Goal: Task Accomplishment & Management: Manage account settings

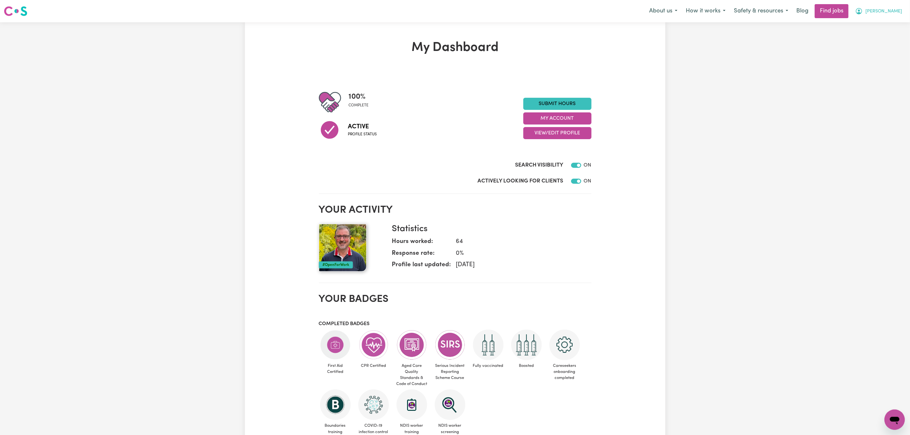
click at [893, 11] on span "[PERSON_NAME]" at bounding box center [884, 11] width 37 height 7
click at [891, 32] on link "My Dashboard" at bounding box center [881, 37] width 50 height 12
click at [888, 27] on link "My Account" at bounding box center [881, 25] width 50 height 12
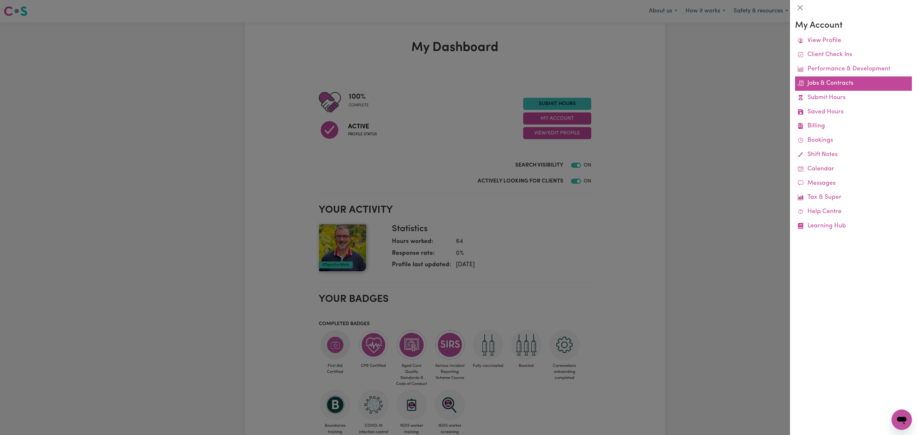
click at [833, 82] on link "Jobs & Contracts" at bounding box center [853, 83] width 117 height 14
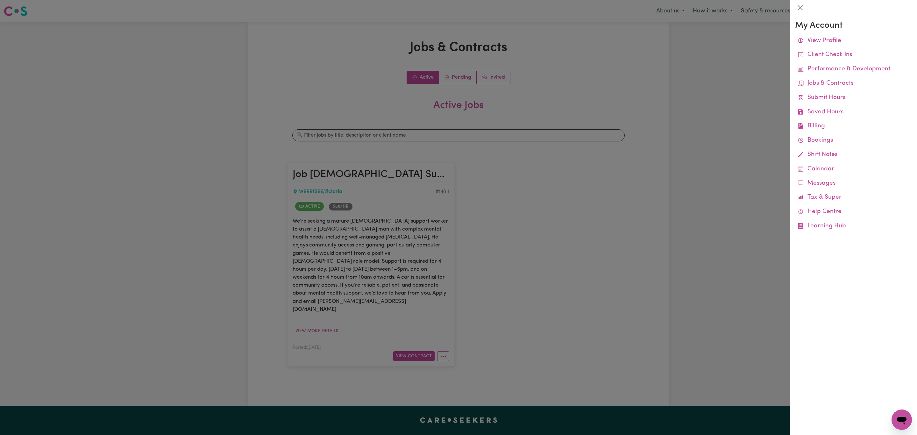
click at [413, 120] on div at bounding box center [458, 217] width 917 height 435
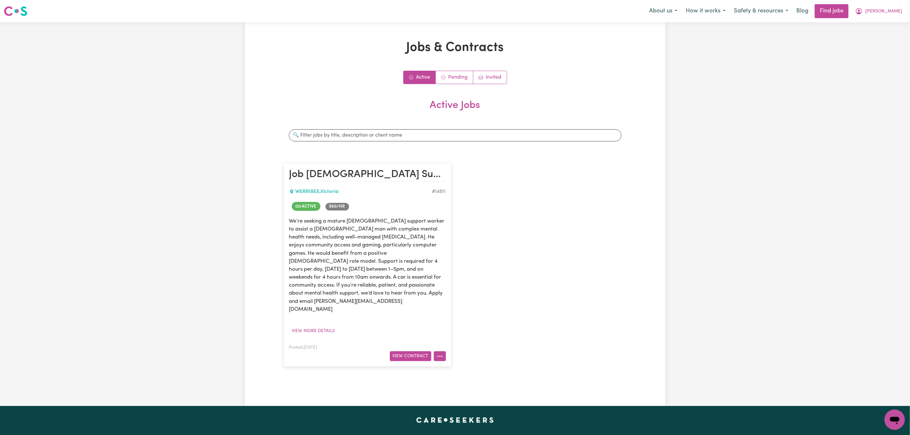
click at [442, 351] on button "More options" at bounding box center [440, 356] width 12 height 10
click at [455, 365] on link "Job Details" at bounding box center [459, 371] width 50 height 13
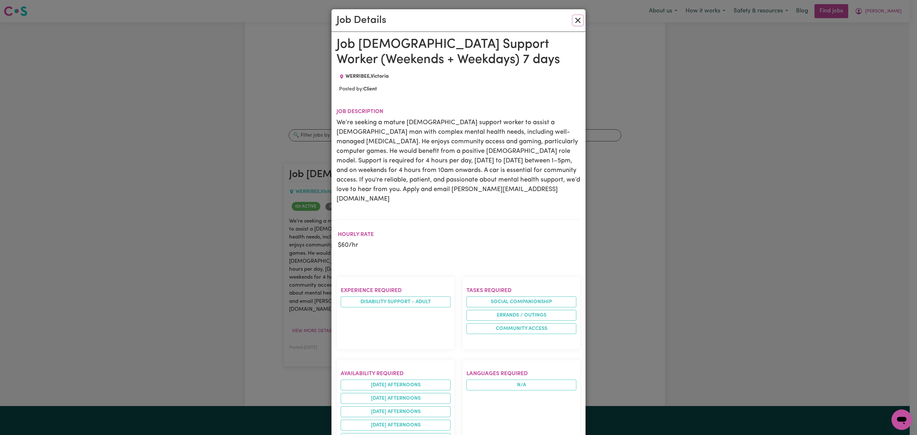
click at [575, 22] on button "Close" at bounding box center [578, 20] width 10 height 10
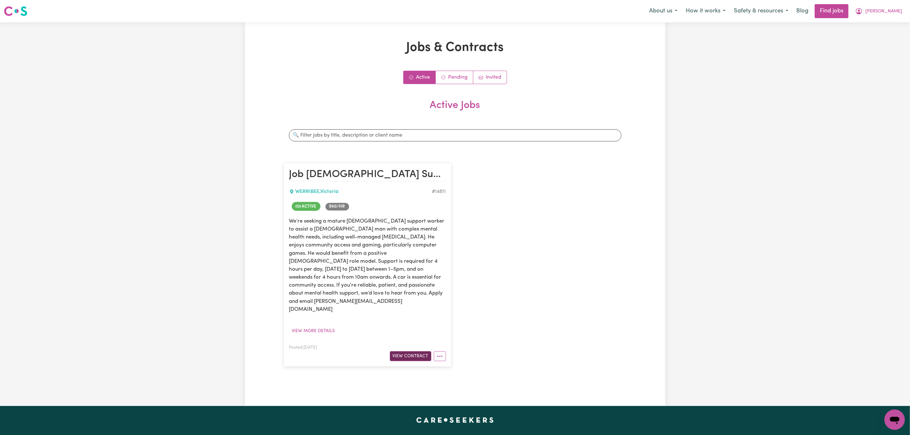
click at [407, 351] on button "View Contract" at bounding box center [410, 356] width 41 height 10
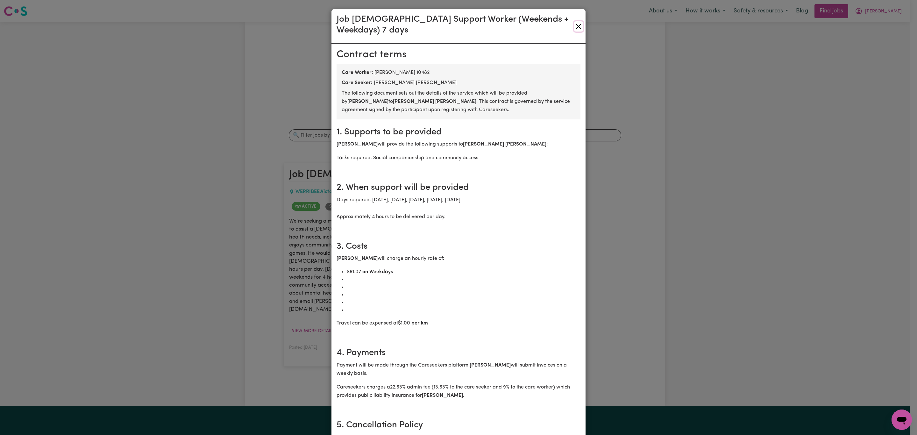
click at [576, 21] on button "Close" at bounding box center [578, 26] width 9 height 10
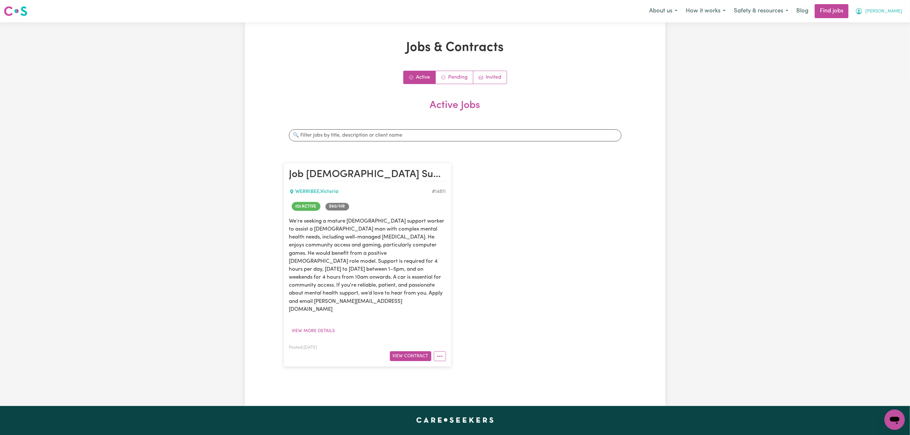
click at [893, 13] on span "[PERSON_NAME]" at bounding box center [884, 11] width 37 height 7
click at [885, 26] on link "My Account" at bounding box center [881, 25] width 50 height 12
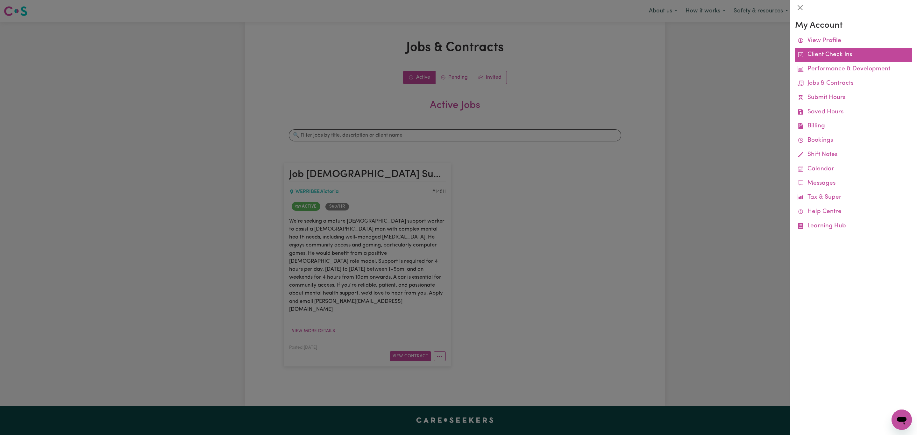
click at [869, 59] on link "Client Check Ins" at bounding box center [853, 55] width 117 height 14
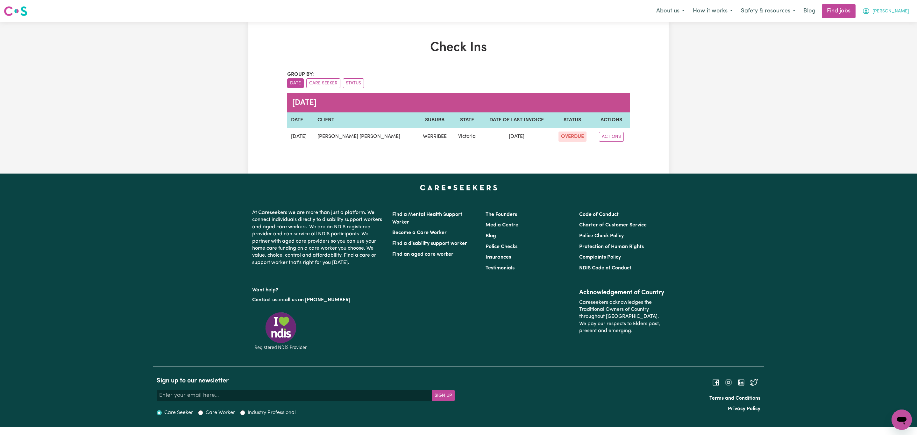
click at [898, 11] on button "[PERSON_NAME]" at bounding box center [886, 10] width 55 height 13
click at [896, 27] on link "My Account" at bounding box center [888, 25] width 50 height 12
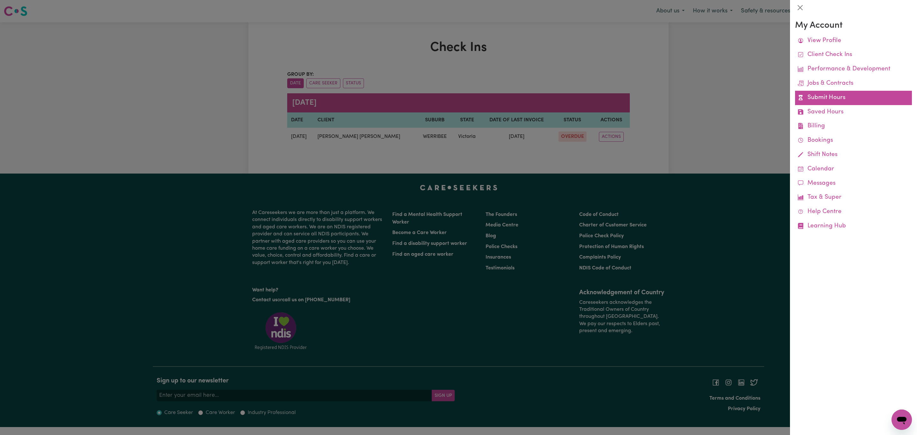
click at [835, 104] on link "Submit Hours" at bounding box center [853, 98] width 117 height 14
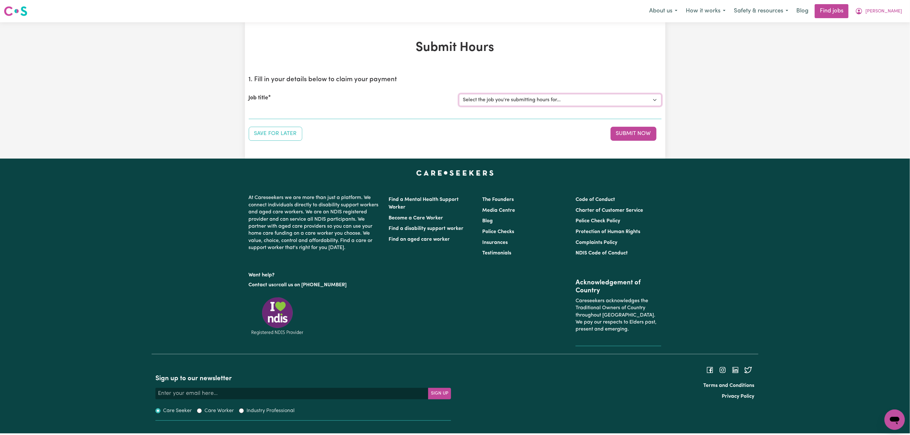
click at [562, 97] on select "Select the job you're submitting hours for... [[PERSON_NAME] [PERSON_NAME]] Job…" at bounding box center [560, 100] width 203 height 12
select select "14811"
click at [459, 94] on select "Select the job you're submitting hours for... [[PERSON_NAME] [PERSON_NAME]] Job…" at bounding box center [560, 100] width 203 height 12
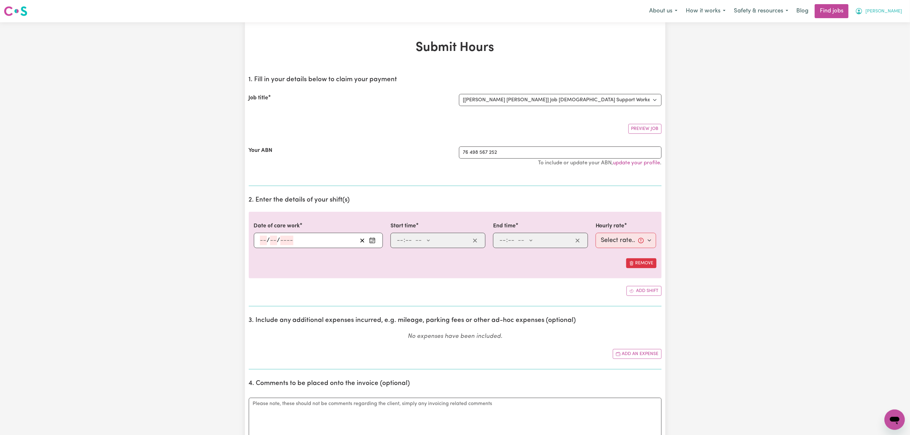
click at [894, 9] on span "[PERSON_NAME]" at bounding box center [884, 11] width 37 height 7
click at [890, 26] on link "My Account" at bounding box center [881, 25] width 50 height 12
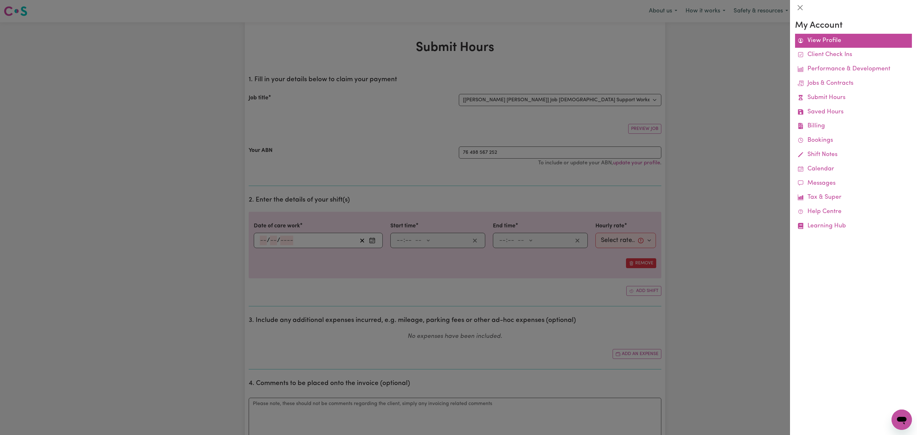
click at [878, 40] on link "View Profile" at bounding box center [853, 41] width 117 height 14
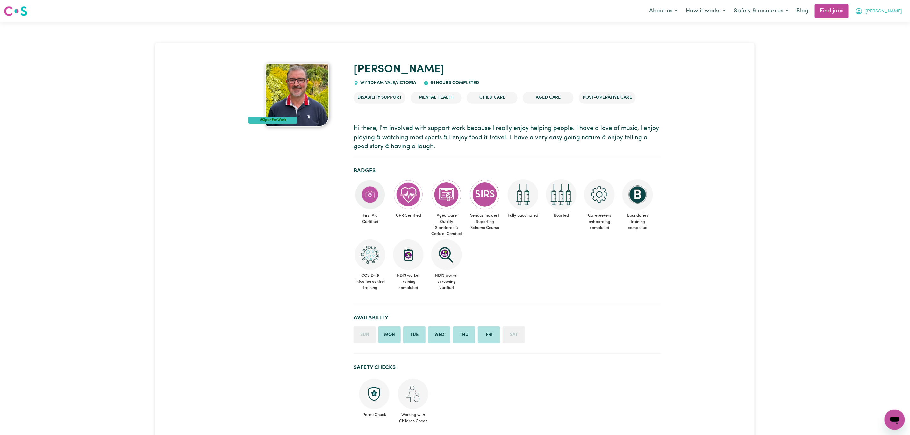
click at [895, 10] on span "[PERSON_NAME]" at bounding box center [884, 11] width 37 height 7
click at [886, 31] on link "My Dashboard" at bounding box center [881, 37] width 50 height 12
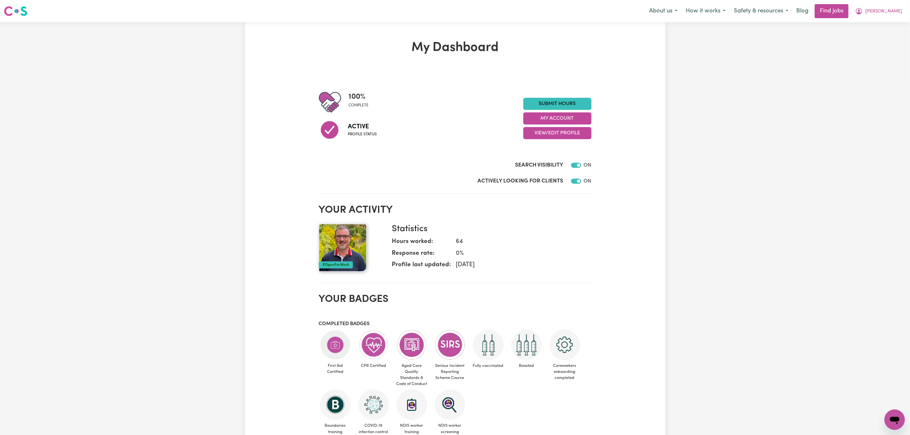
click at [883, 23] on div "My Dashboard 100 % complete Active Profile status Submit Hours My Account View/…" at bounding box center [455, 312] width 910 height 581
click at [891, 15] on span "[PERSON_NAME]" at bounding box center [884, 11] width 37 height 7
click at [891, 26] on link "My Account" at bounding box center [881, 25] width 50 height 12
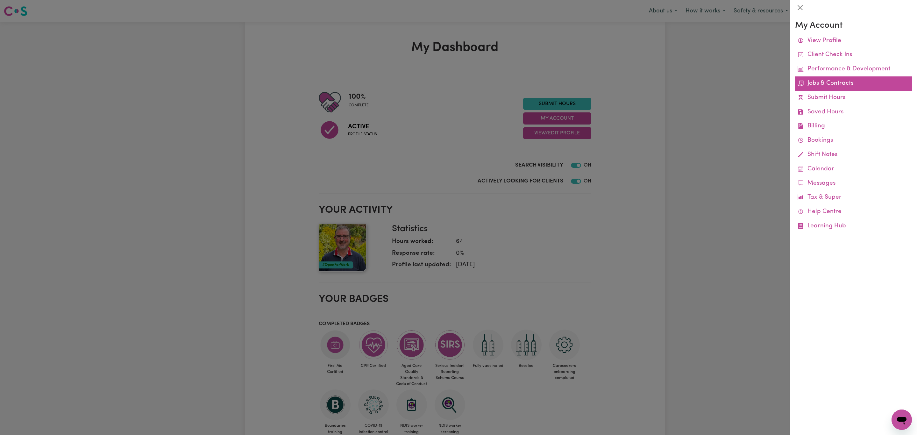
click at [843, 84] on link "Jobs & Contracts" at bounding box center [853, 83] width 117 height 14
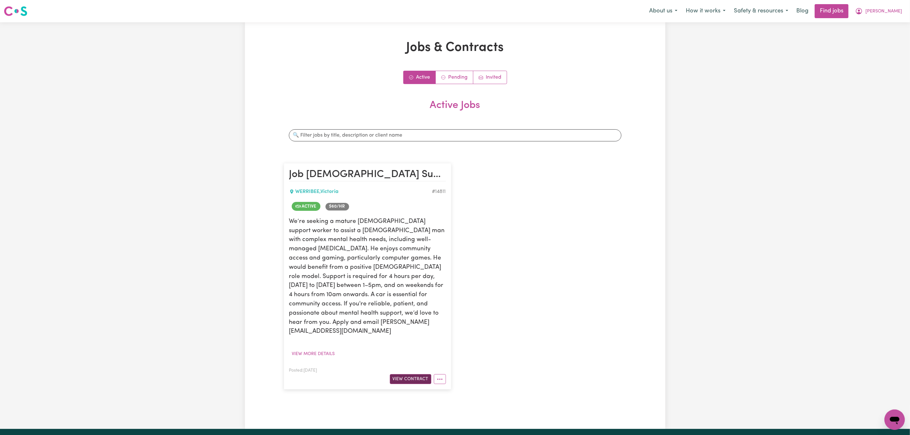
click at [403, 374] on button "View Contract" at bounding box center [410, 379] width 41 height 10
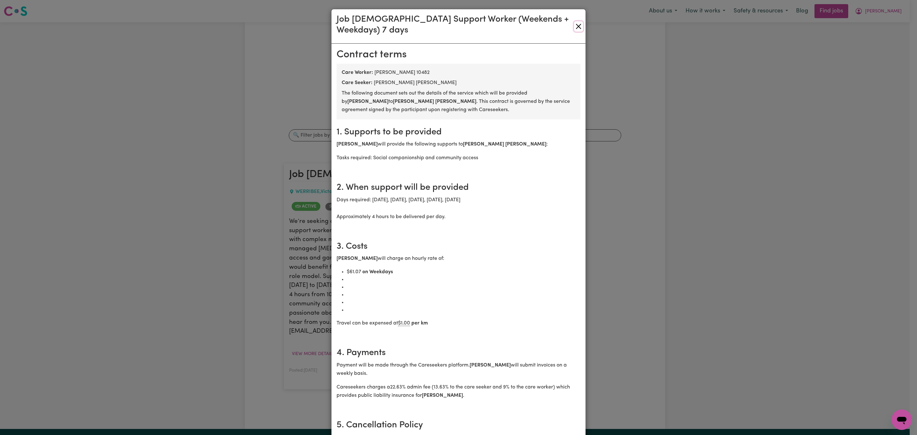
click at [574, 21] on button "Close" at bounding box center [578, 26] width 9 height 10
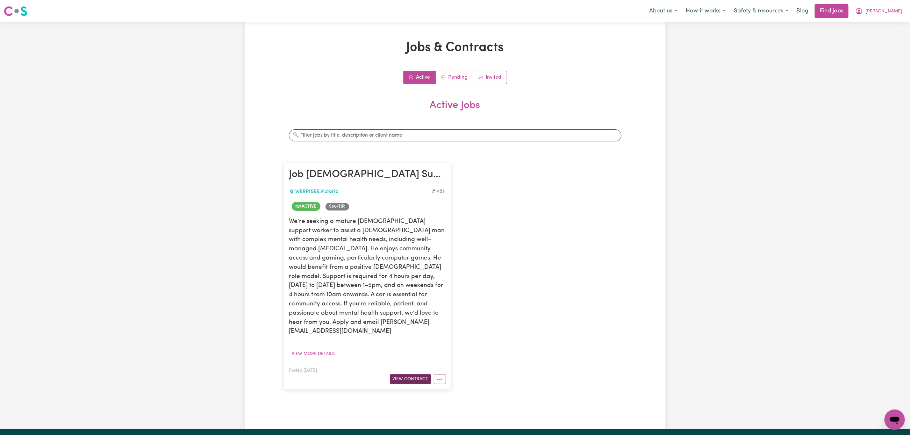
click at [417, 374] on button "View Contract" at bounding box center [410, 379] width 41 height 10
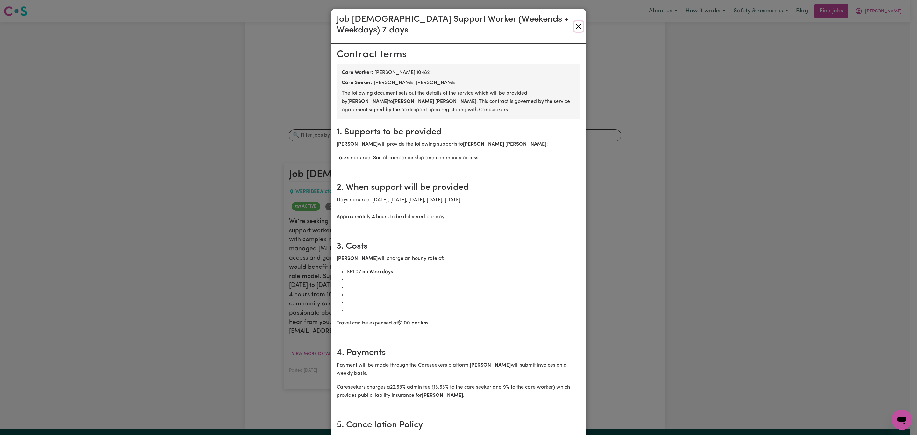
click at [574, 23] on button "Close" at bounding box center [578, 26] width 9 height 10
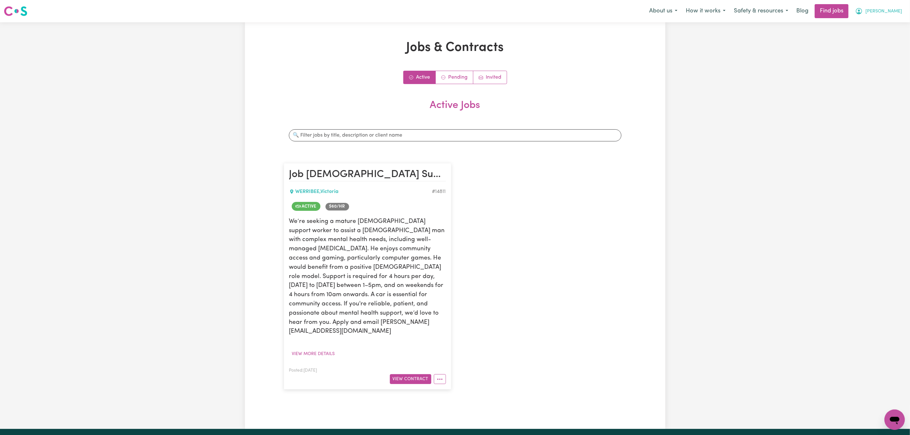
drag, startPoint x: 904, startPoint y: 12, endPoint x: 899, endPoint y: 16, distance: 6.8
click at [904, 12] on button "[PERSON_NAME]" at bounding box center [878, 10] width 55 height 13
click at [888, 45] on link "Logout" at bounding box center [881, 49] width 50 height 12
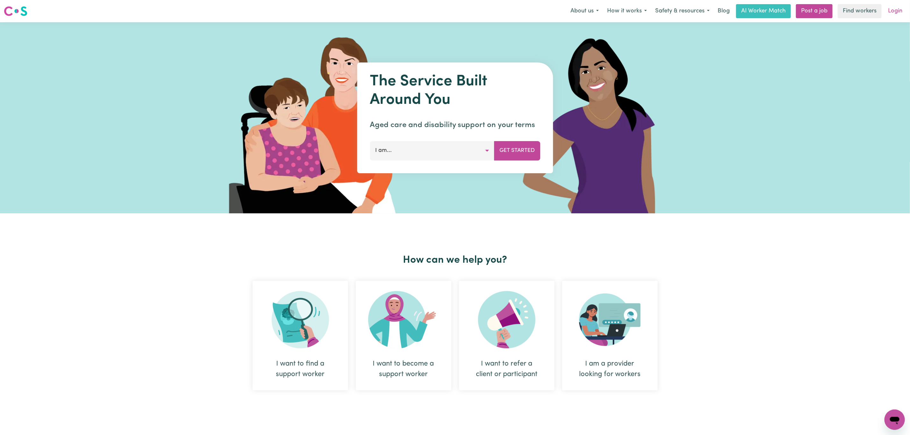
click at [896, 10] on link "Login" at bounding box center [895, 11] width 22 height 14
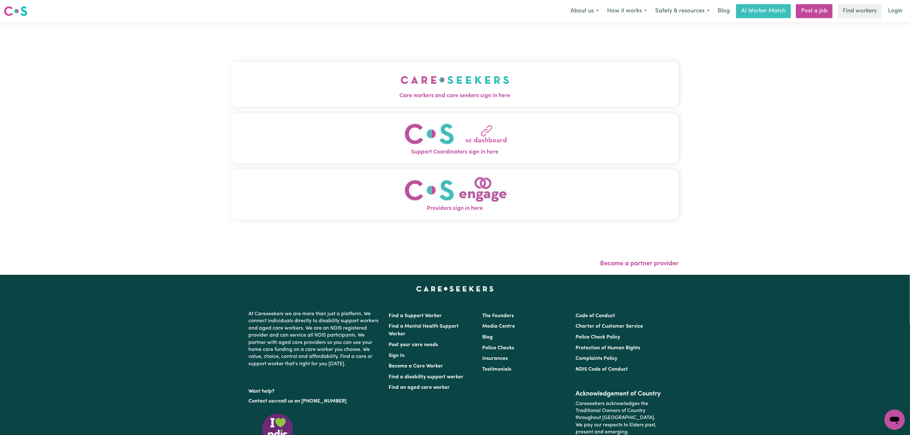
click at [291, 70] on button "Care workers and care seekers sign in here" at bounding box center [455, 84] width 448 height 45
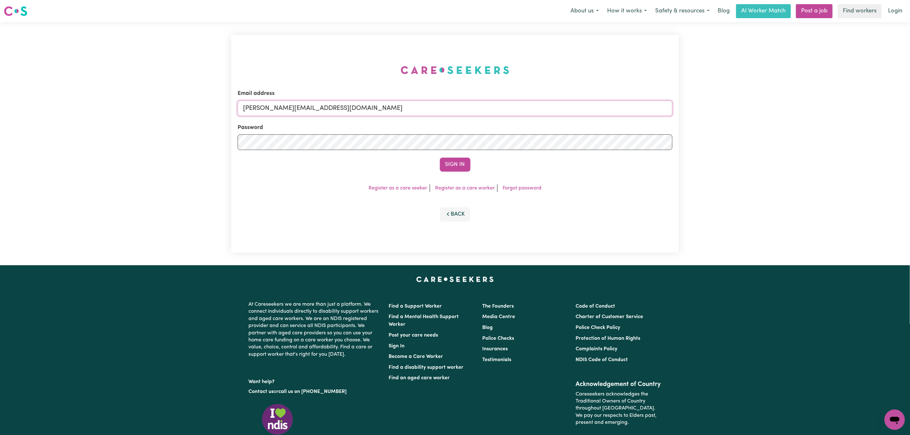
click at [274, 109] on input "[PERSON_NAME][EMAIL_ADDRESS][DOMAIN_NAME]" at bounding box center [455, 108] width 435 height 15
drag, startPoint x: 278, startPoint y: 108, endPoint x: 486, endPoint y: 110, distance: 207.1
click at [486, 110] on input "[EMAIL_ADDRESS][PERSON_NAME][DOMAIN_NAME]" at bounding box center [455, 108] width 435 height 15
type input "superuser~[EMAIL_ADDRESS][DOMAIN_NAME]"
click at [454, 162] on button "Sign In" at bounding box center [455, 165] width 31 height 14
